Goal: Transaction & Acquisition: Purchase product/service

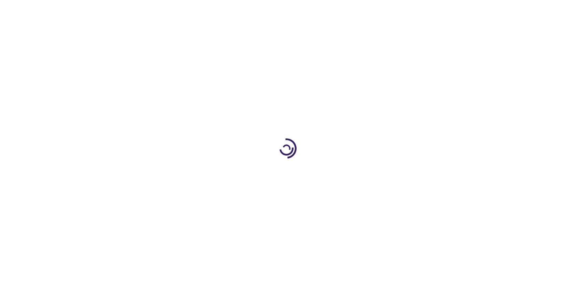
type input "1"
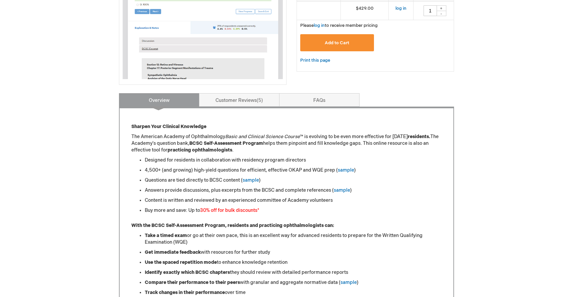
scroll to position [226, 0]
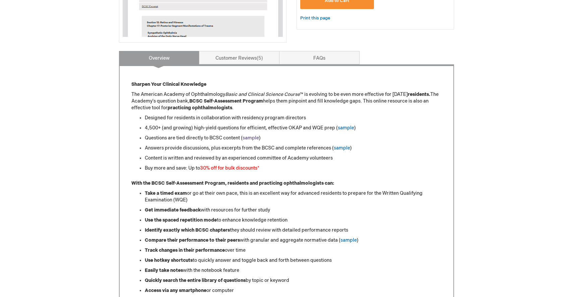
click at [253, 136] on link "sample" at bounding box center [250, 138] width 16 height 6
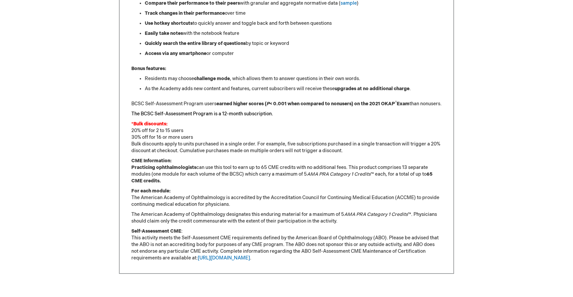
scroll to position [473, 0]
